Goal: Information Seeking & Learning: Learn about a topic

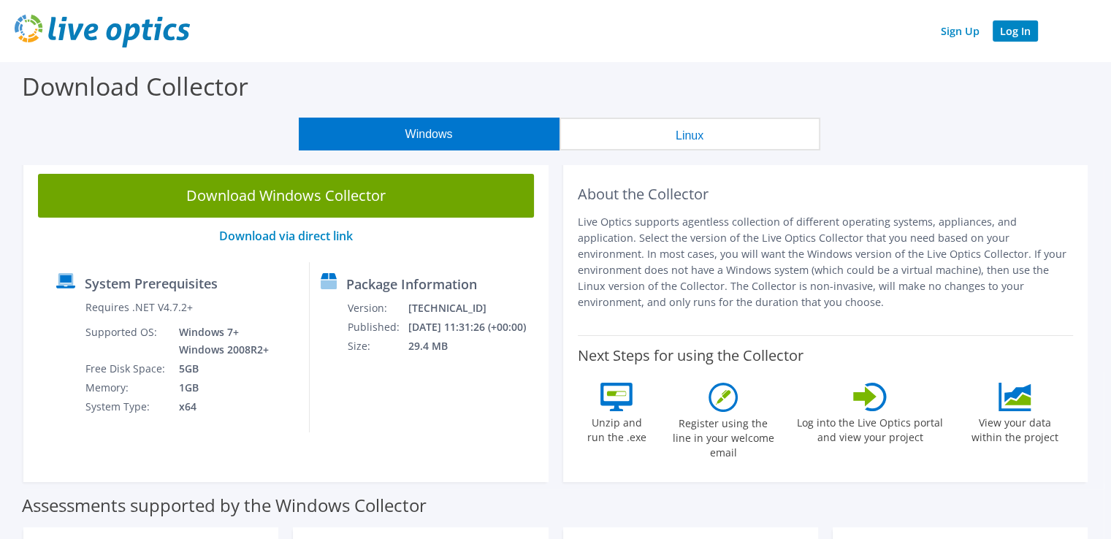
click at [1009, 23] on link "Log In" at bounding box center [1015, 30] width 45 height 21
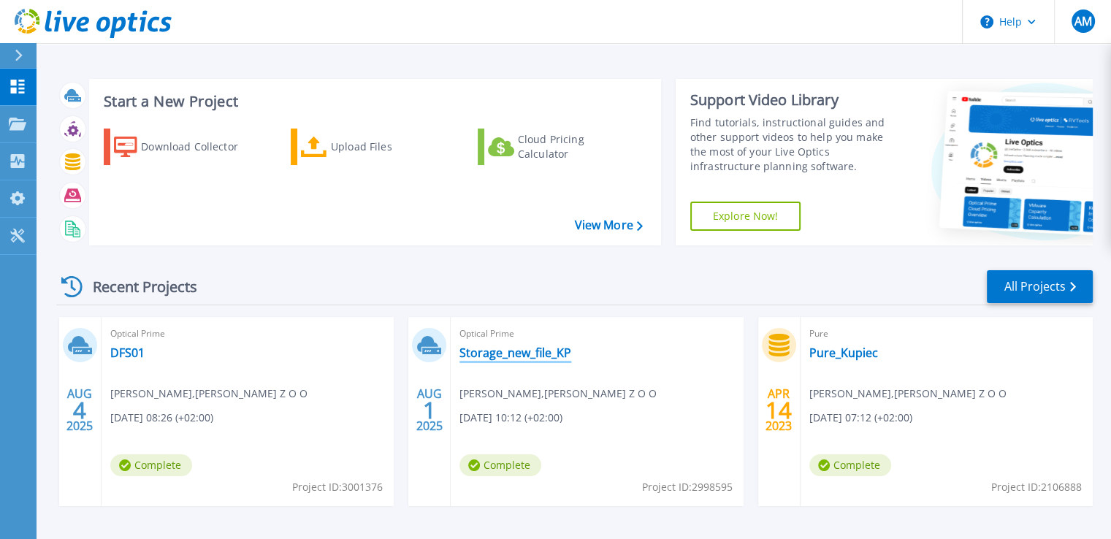
click at [498, 351] on link "Storage_new_file_KP" at bounding box center [516, 353] width 112 height 15
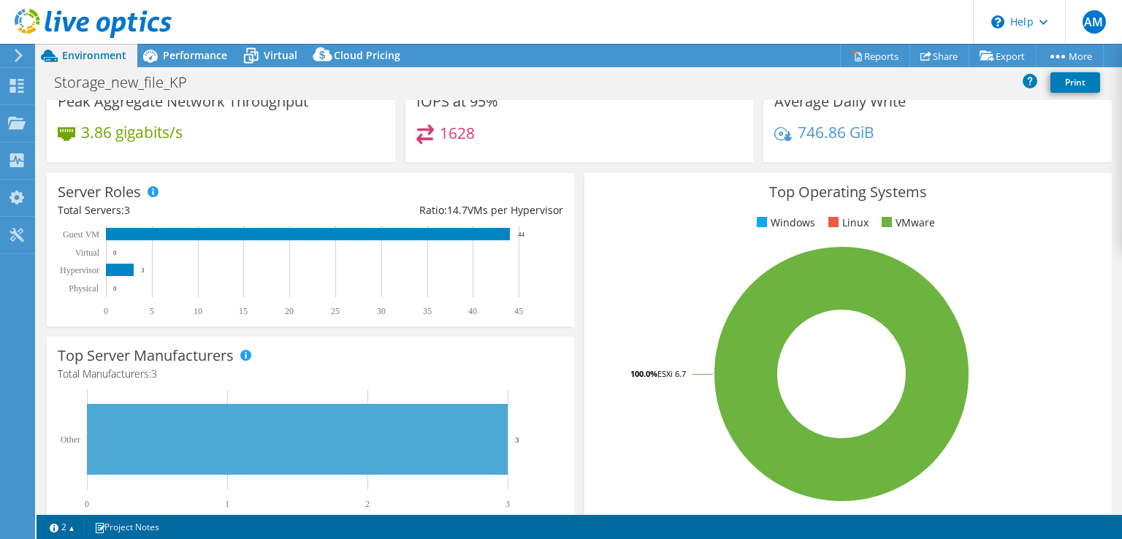
scroll to position [435, 0]
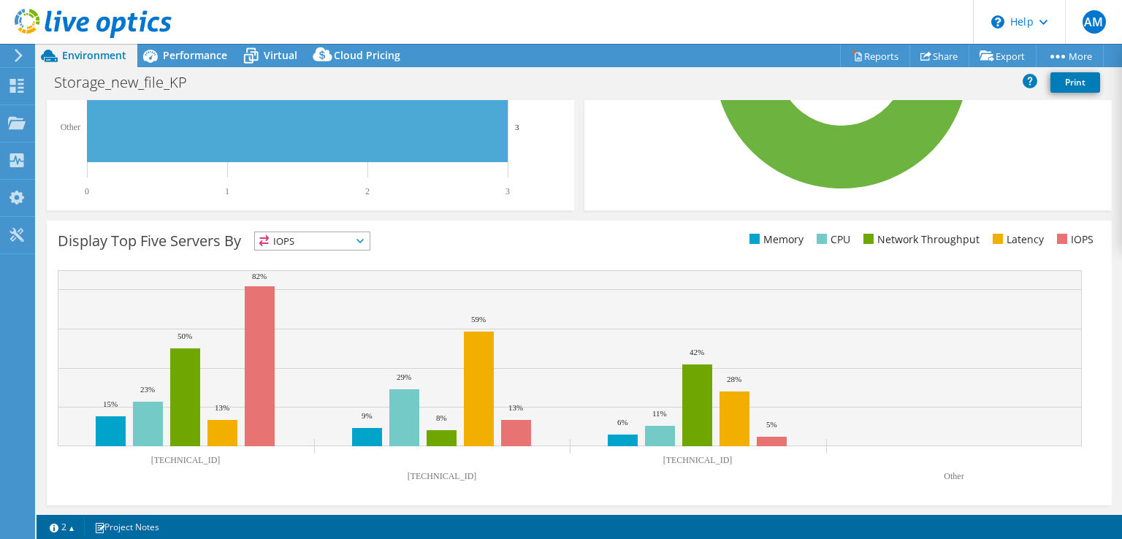
select select "USD"
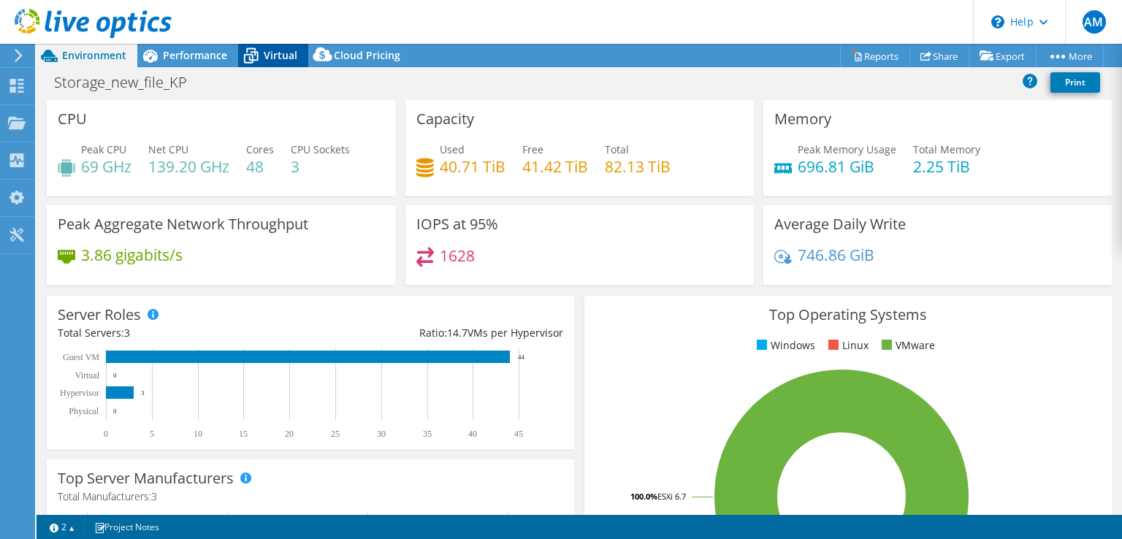
click at [274, 50] on span "Virtual" at bounding box center [281, 55] width 34 height 14
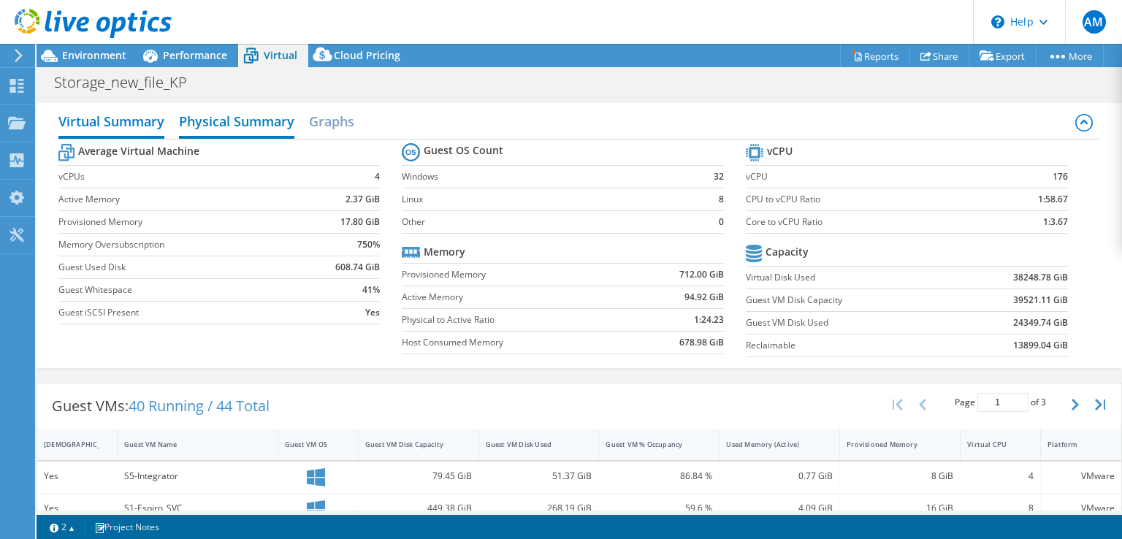
click at [232, 117] on h2 "Physical Summary" at bounding box center [236, 123] width 115 height 32
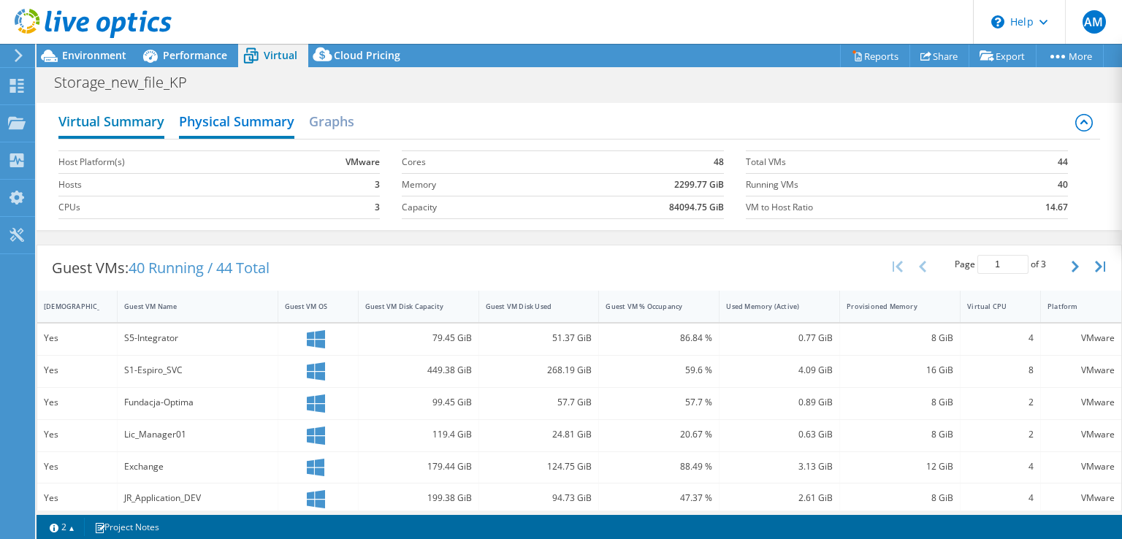
click at [111, 118] on h2 "Virtual Summary" at bounding box center [111, 123] width 106 height 32
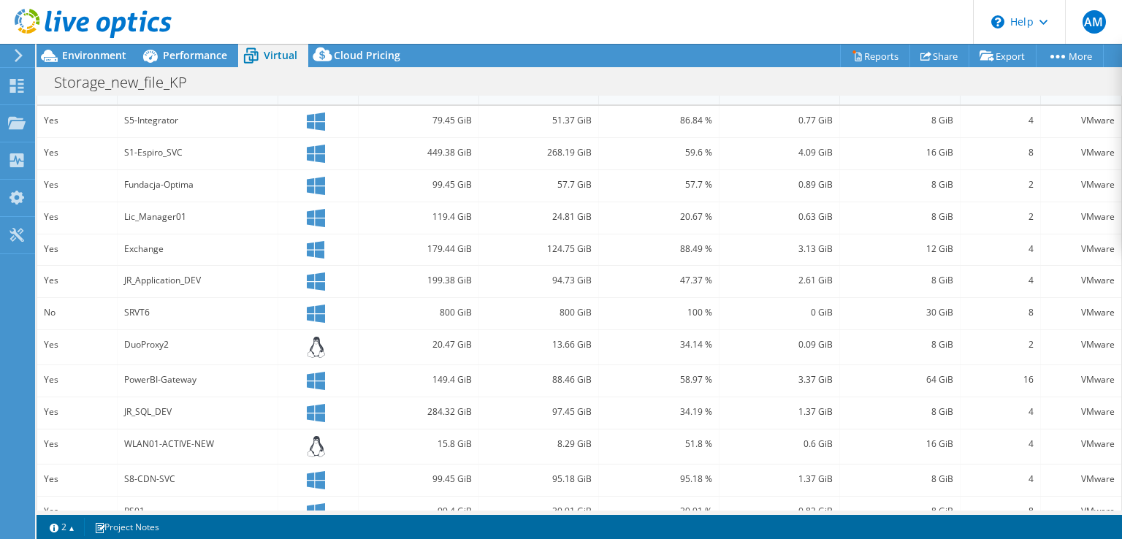
scroll to position [357, 0]
click at [79, 47] on div at bounding box center [86, 24] width 172 height 49
click at [97, 55] on span "Environment" at bounding box center [94, 55] width 64 height 14
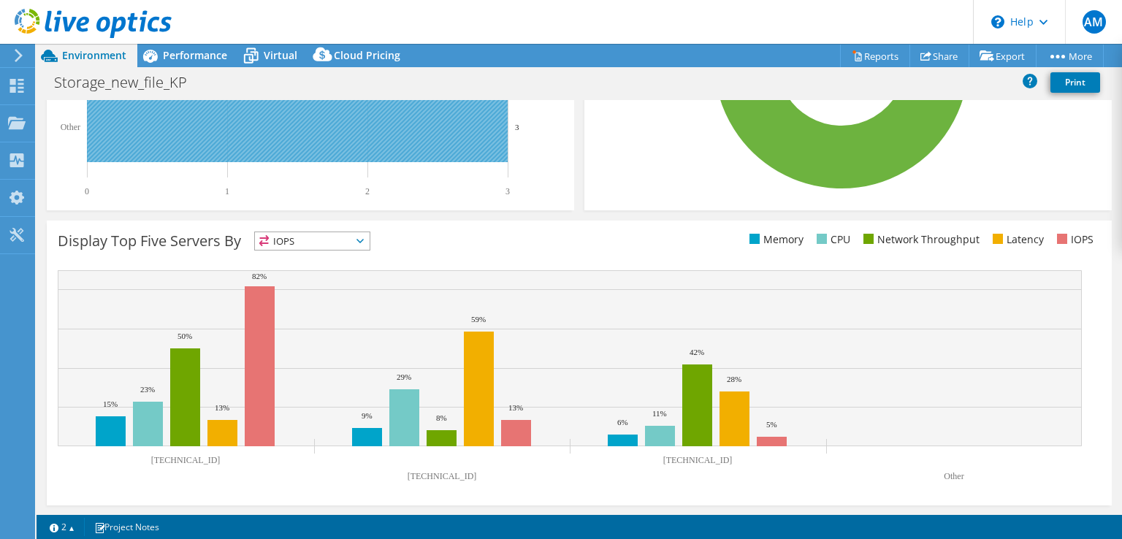
scroll to position [0, 0]
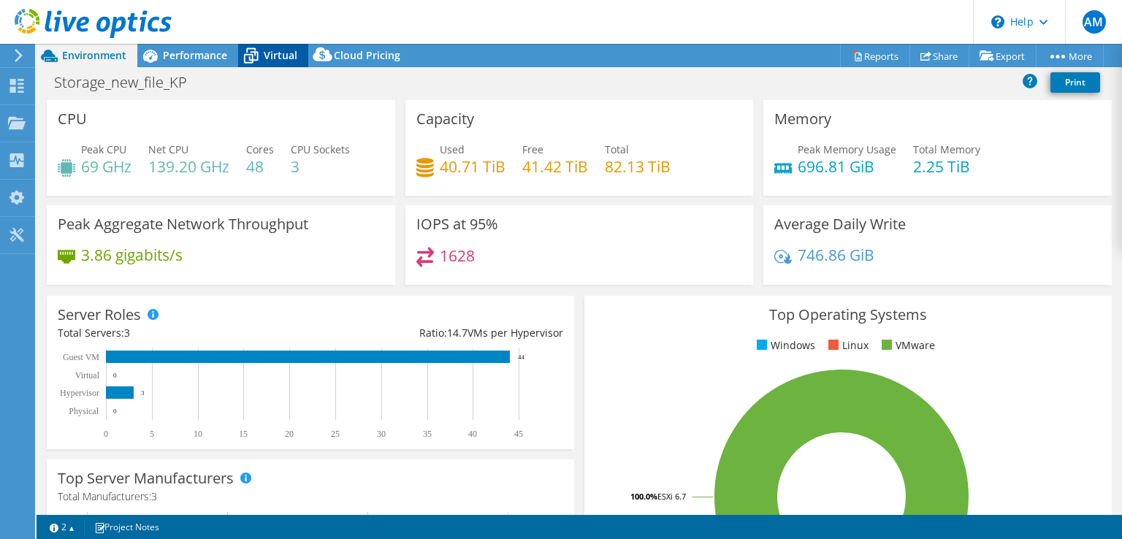
click at [252, 48] on icon at bounding box center [250, 50] width 9 height 5
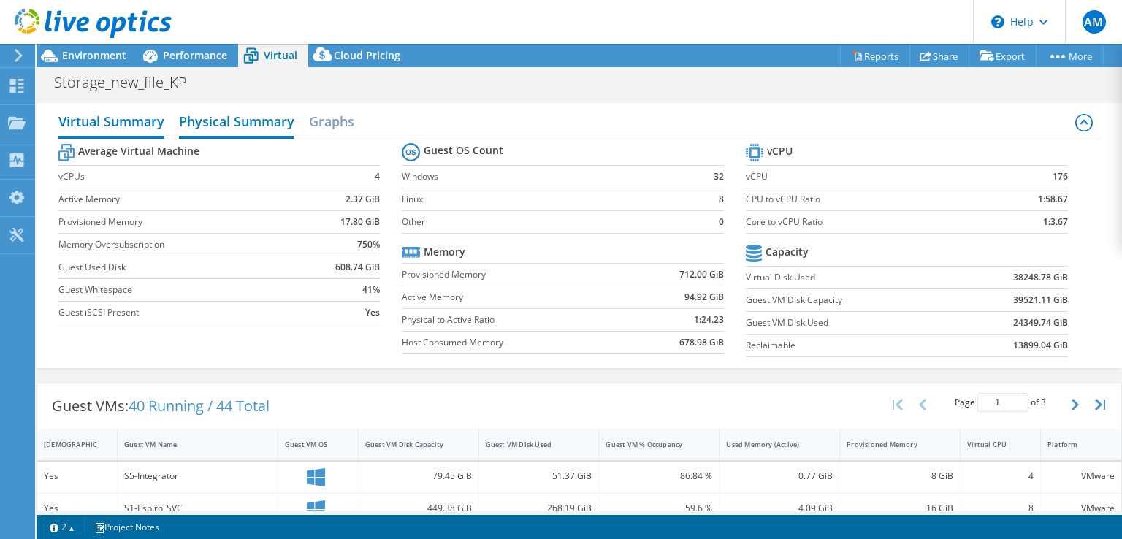
click at [207, 131] on h2 "Physical Summary" at bounding box center [236, 123] width 115 height 32
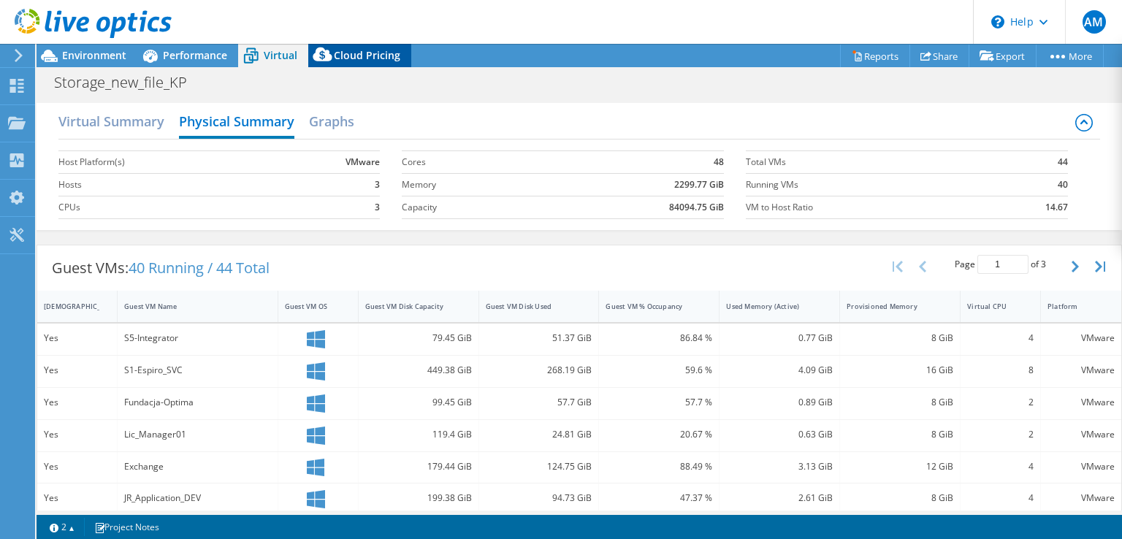
click at [354, 53] on span "Cloud Pricing" at bounding box center [367, 55] width 66 height 14
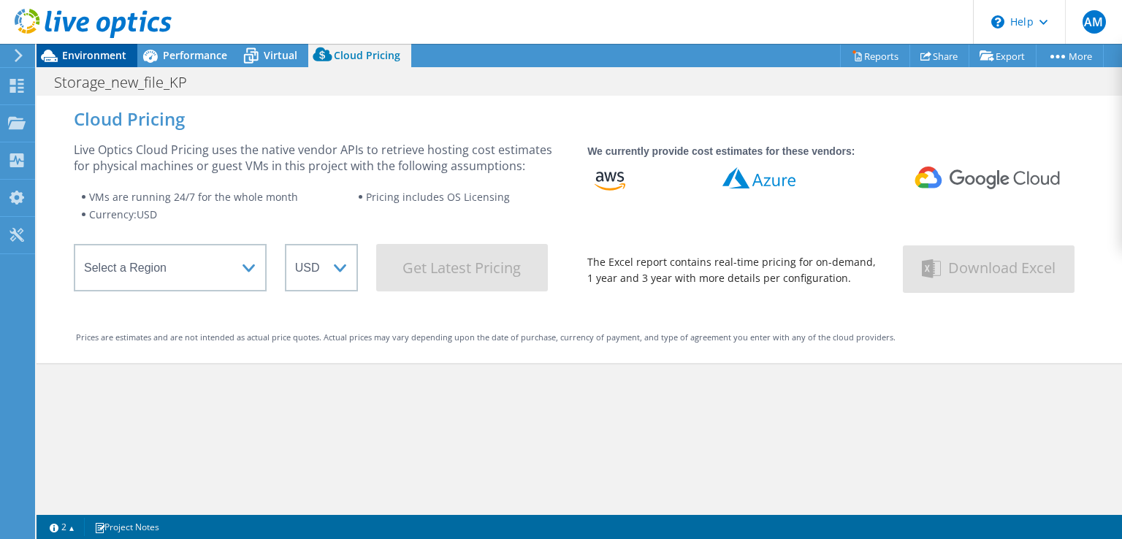
click at [78, 53] on span "Environment" at bounding box center [94, 55] width 64 height 14
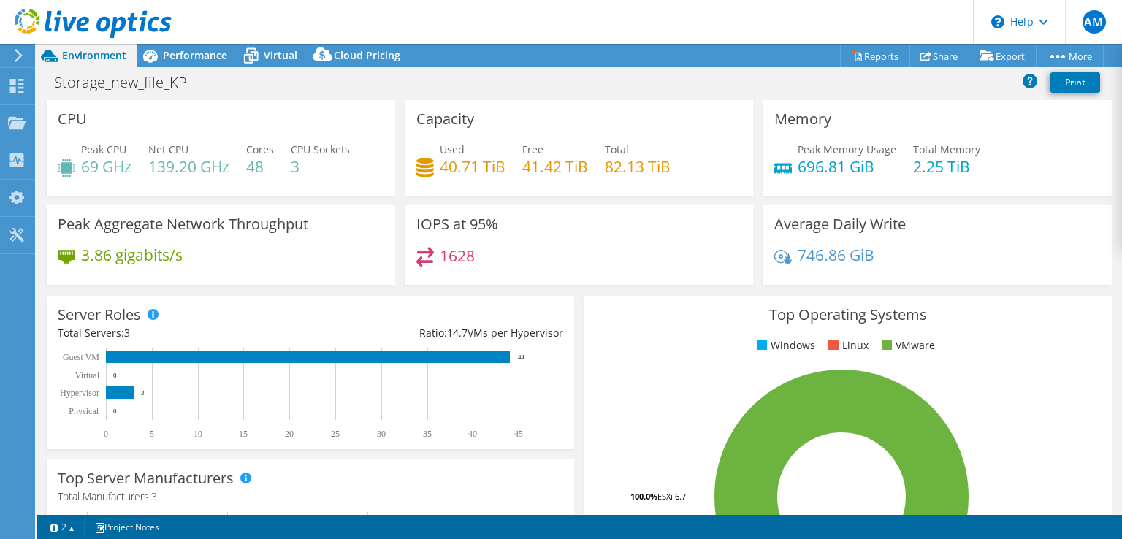
click at [199, 69] on div "Storage_new_file_KP Print" at bounding box center [580, 82] width 1086 height 27
click at [193, 65] on div "Performance" at bounding box center [187, 55] width 101 height 23
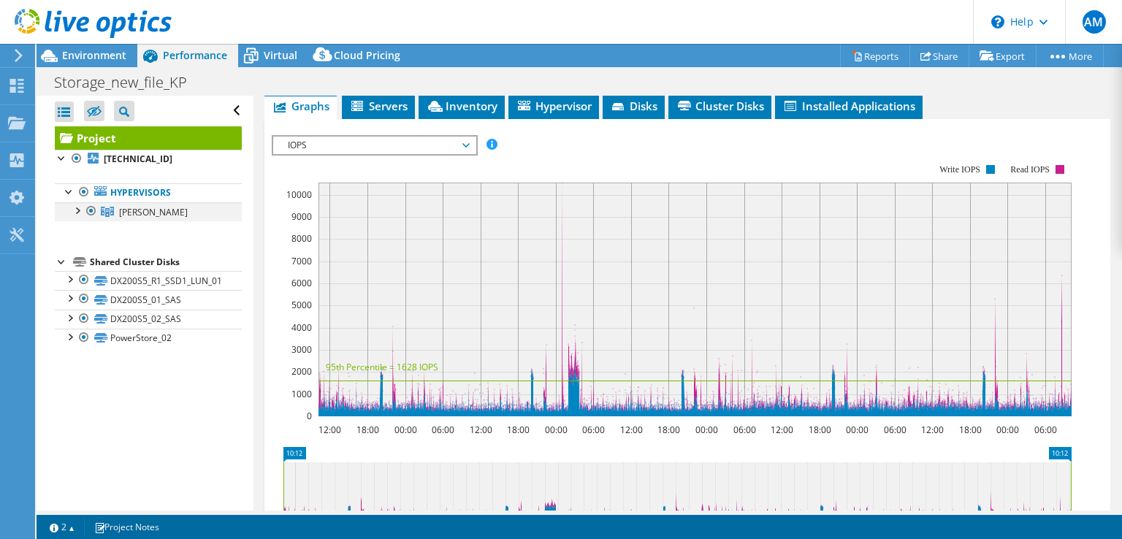
click at [75, 206] on div at bounding box center [76, 209] width 15 height 15
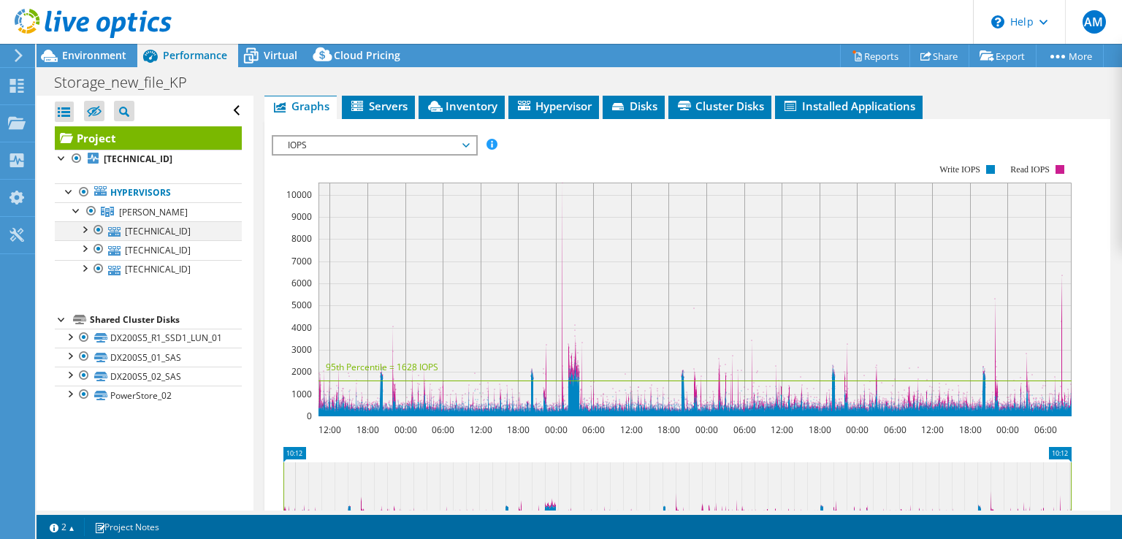
click at [84, 230] on div at bounding box center [84, 228] width 15 height 15
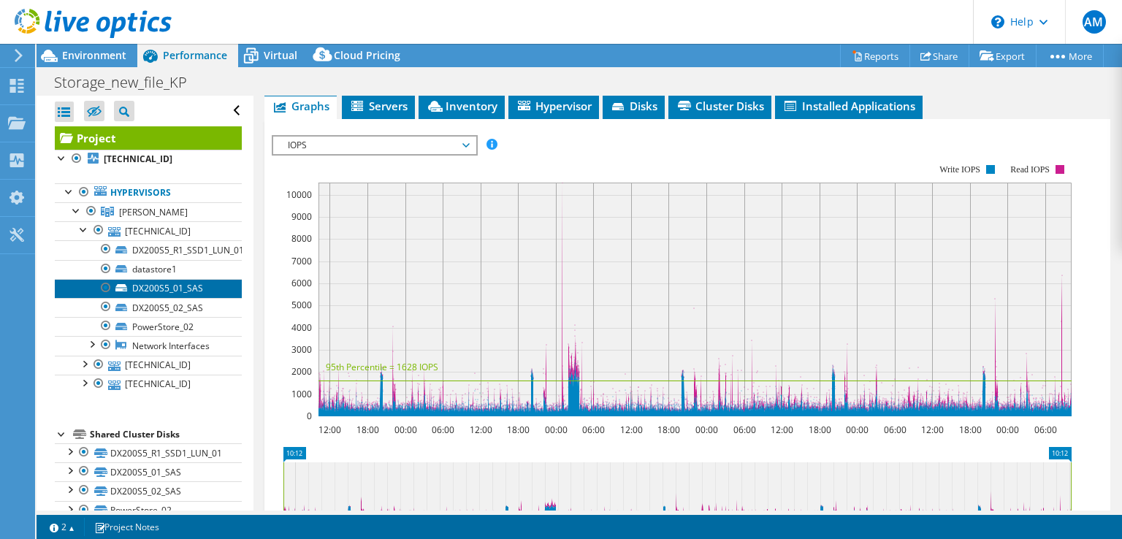
click at [150, 286] on link "DX200S5_01_SAS" at bounding box center [148, 288] width 187 height 19
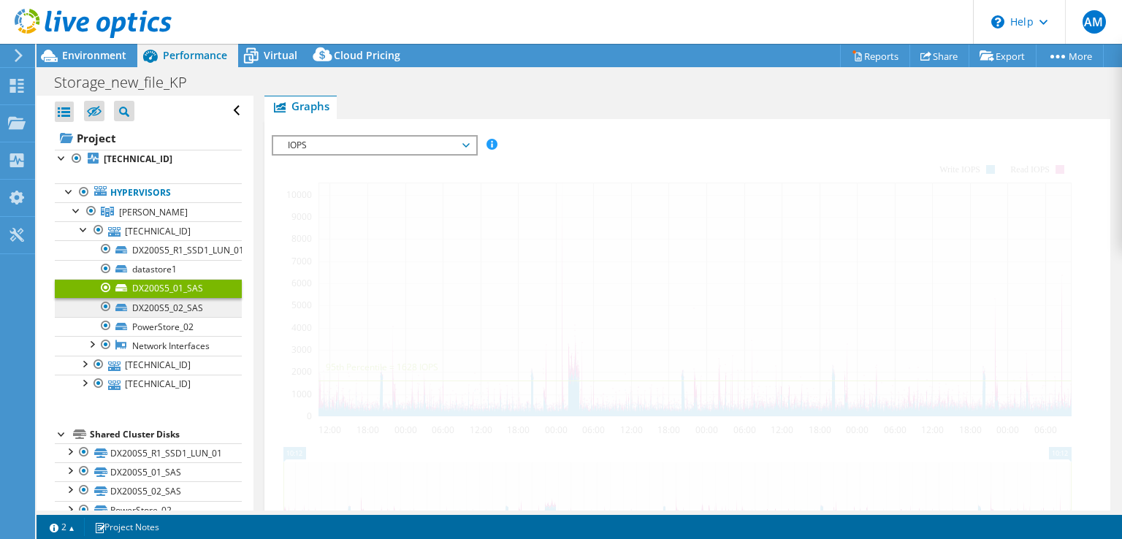
scroll to position [229, 0]
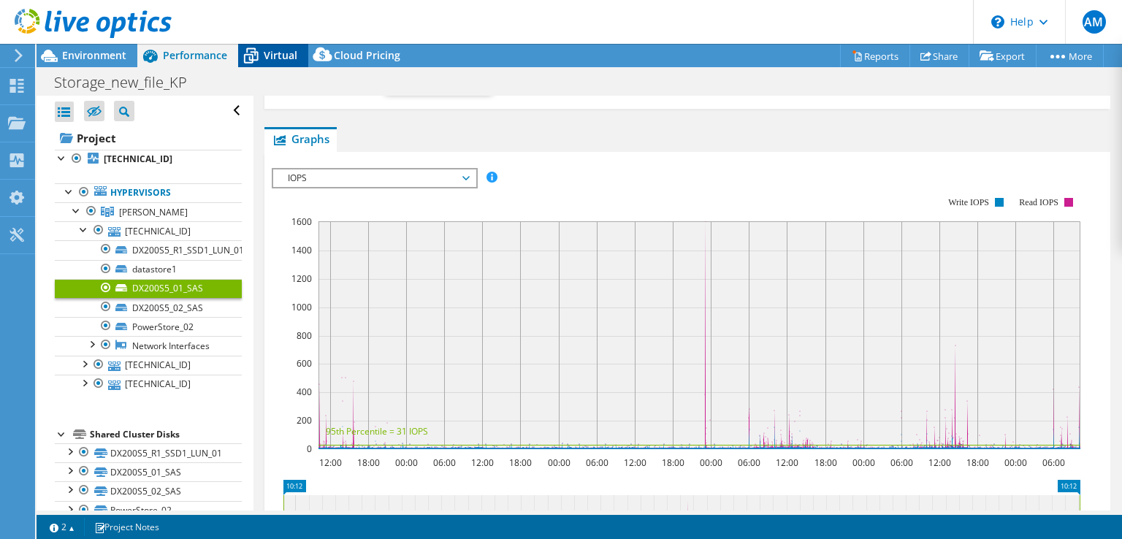
click at [262, 56] on icon at bounding box center [251, 56] width 26 height 26
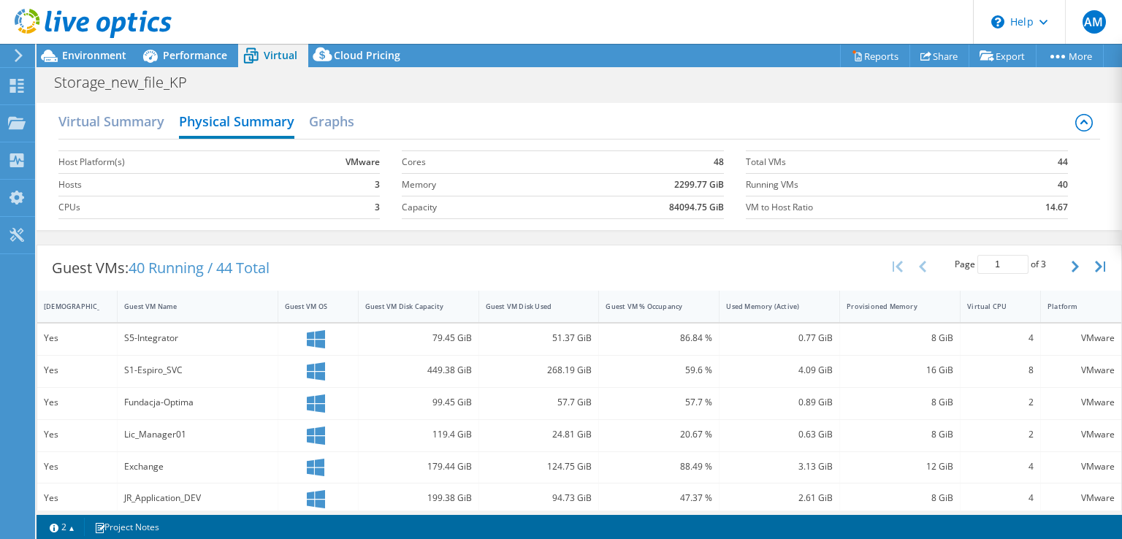
scroll to position [276, 0]
click at [114, 123] on h2 "Virtual Summary" at bounding box center [111, 123] width 106 height 32
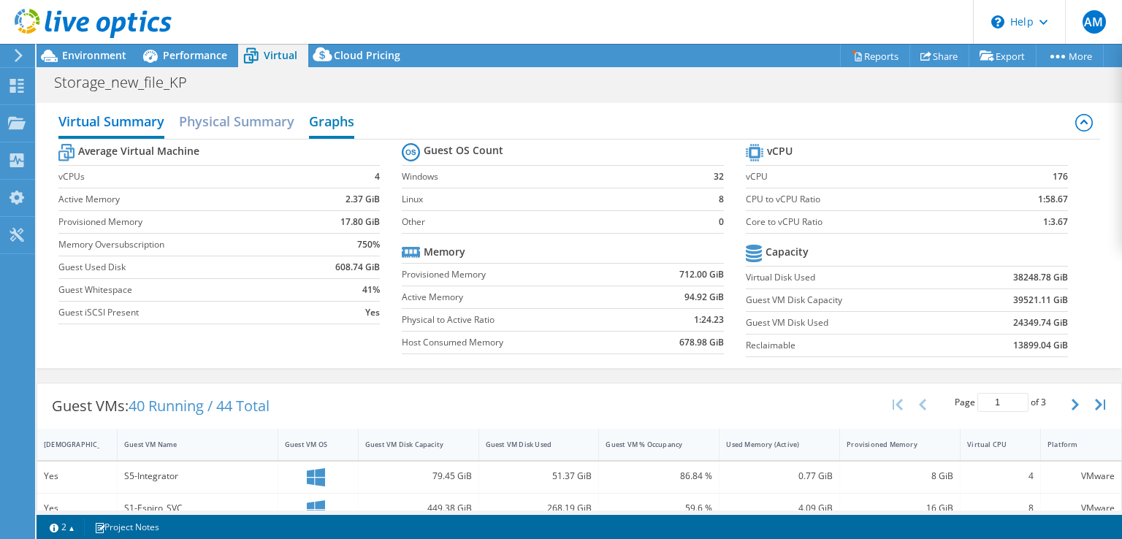
click at [316, 121] on h2 "Graphs" at bounding box center [331, 123] width 45 height 32
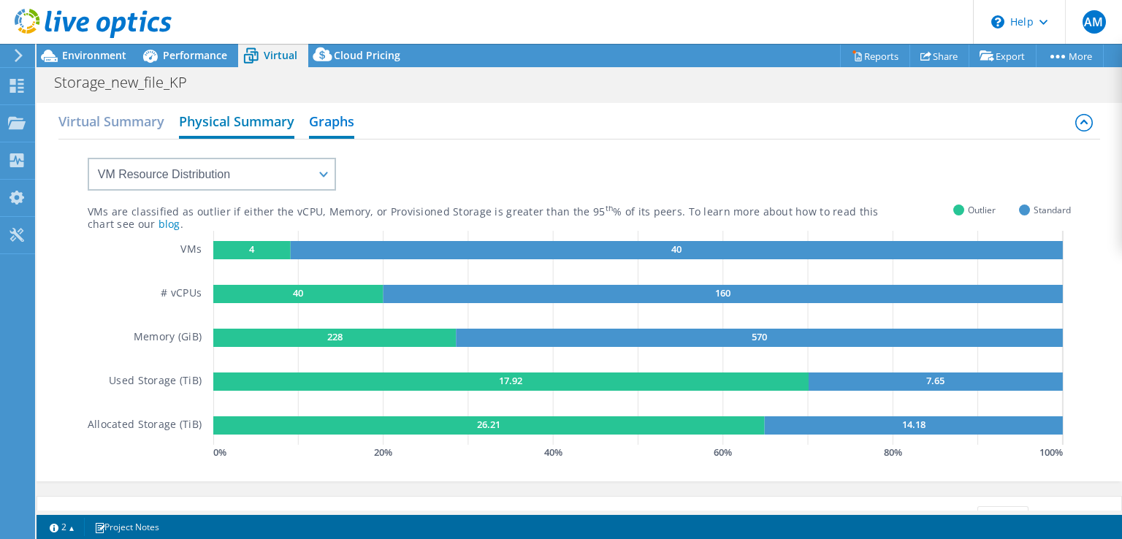
click at [233, 121] on h2 "Physical Summary" at bounding box center [236, 123] width 115 height 32
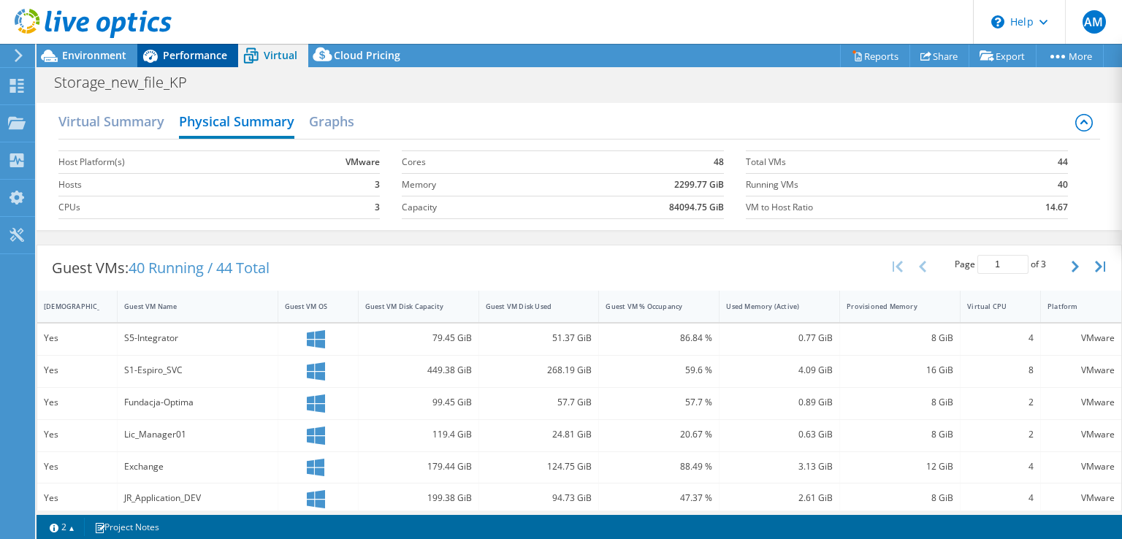
click at [208, 60] on span "Performance" at bounding box center [195, 55] width 64 height 14
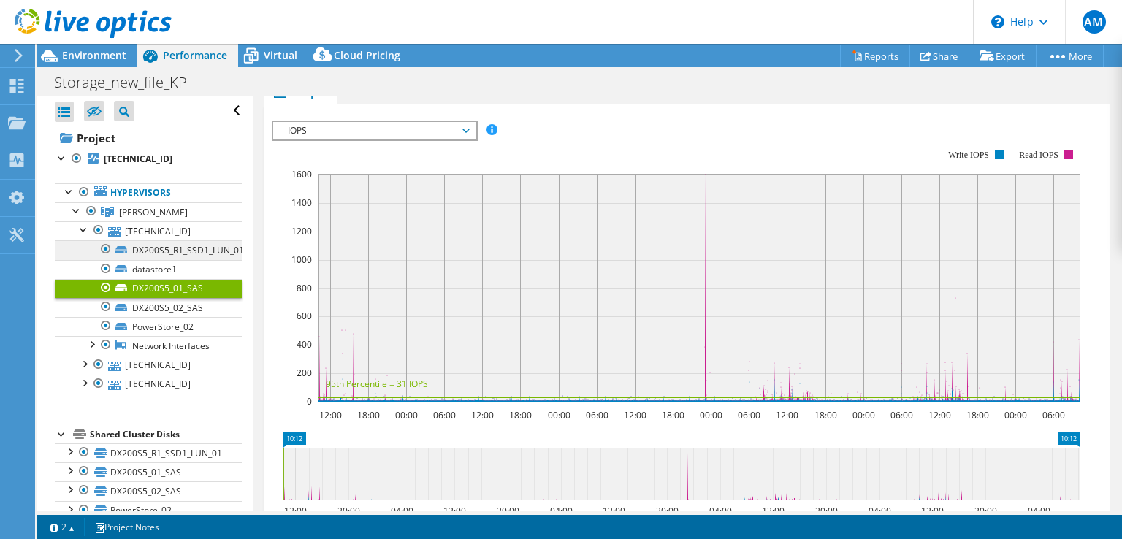
scroll to position [25, 0]
